Goal: Task Accomplishment & Management: Manage account settings

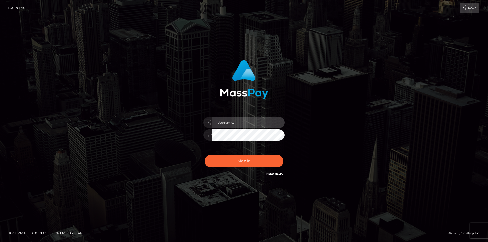
click at [244, 121] on input "text" at bounding box center [248, 122] width 72 height 11
type input "[EMAIL_ADDRESS][DOMAIN_NAME]"
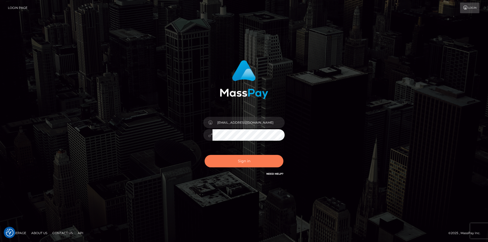
click at [240, 159] on button "Sign in" at bounding box center [243, 161] width 79 height 12
